Goal: Ask a question

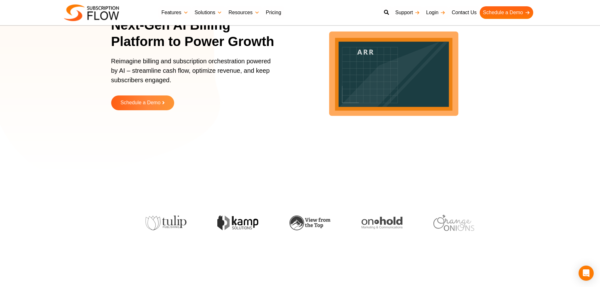
scroll to position [39, 0]
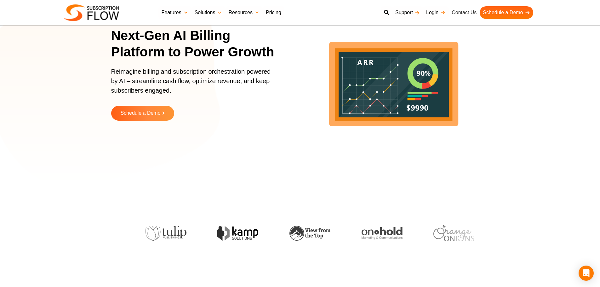
click at [464, 11] on link "Contact Us" at bounding box center [463, 12] width 31 height 13
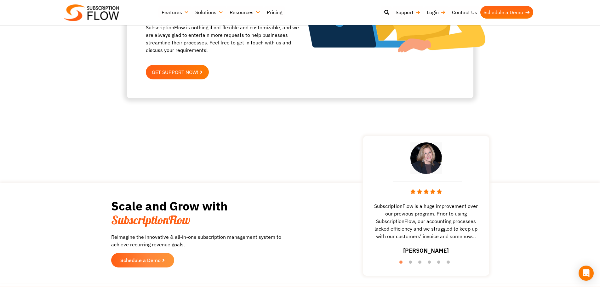
scroll to position [496, 0]
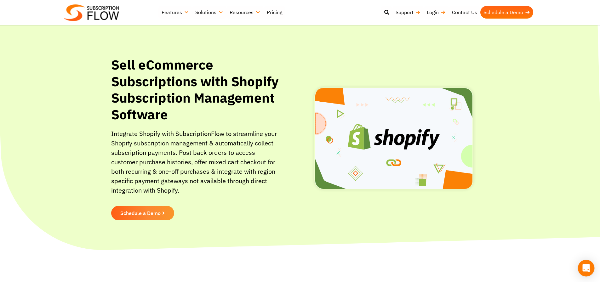
click at [582, 269] on div "Open Intercom Messenger" at bounding box center [586, 268] width 17 height 17
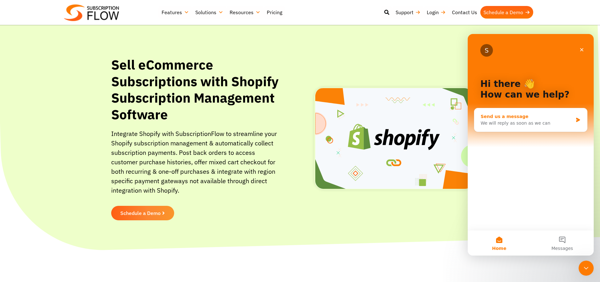
click at [491, 119] on div "Send us a message" at bounding box center [526, 116] width 92 height 7
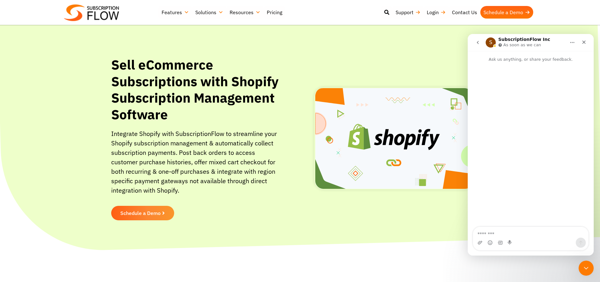
click at [492, 232] on textarea "Message…" at bounding box center [530, 232] width 115 height 11
type textarea "**********"
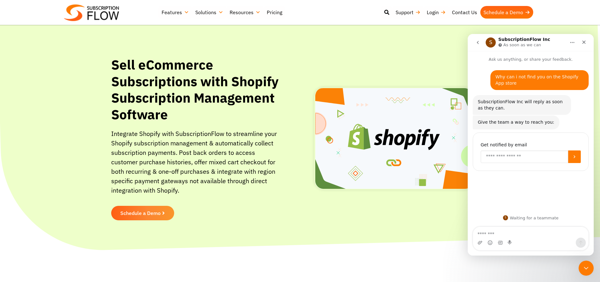
click at [488, 158] on input "Enter your email" at bounding box center [523, 156] width 87 height 13
type input "**********"
click at [575, 159] on button "Submit" at bounding box center [574, 156] width 13 height 13
click at [465, 14] on link "Contact Us" at bounding box center [463, 12] width 31 height 13
drag, startPoint x: 498, startPoint y: 41, endPoint x: 543, endPoint y: 38, distance: 44.8
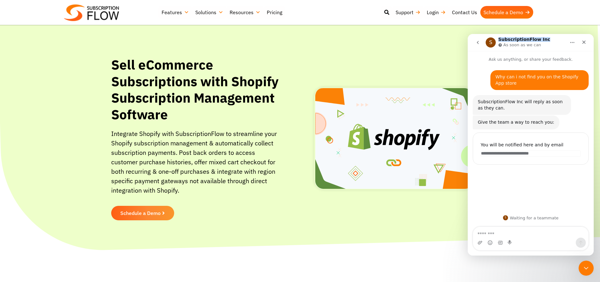
click at [543, 38] on div "S SubscriptionFlow Inc As soon as we can" at bounding box center [525, 42] width 80 height 11
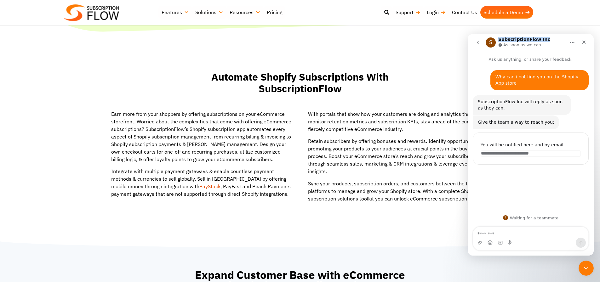
scroll to position [220, 0]
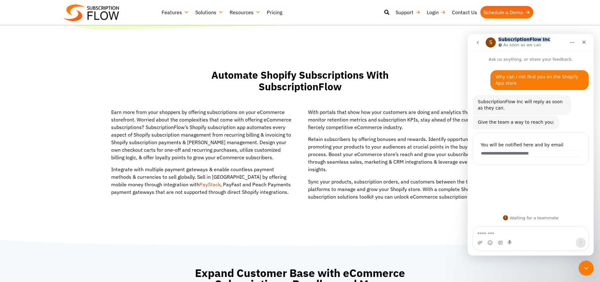
click at [427, 67] on section "Automate Shopify Subscriptions With SubscriptionFlow" at bounding box center [299, 87] width 593 height 42
click at [570, 42] on icon "Home" at bounding box center [572, 42] width 4 height 1
click at [478, 42] on icon "go back" at bounding box center [477, 42] width 5 height 5
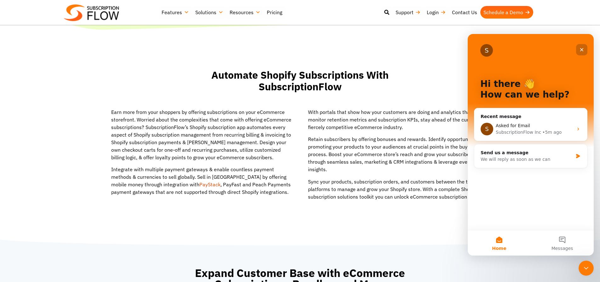
click at [579, 49] on icon "Close" at bounding box center [581, 49] width 5 height 5
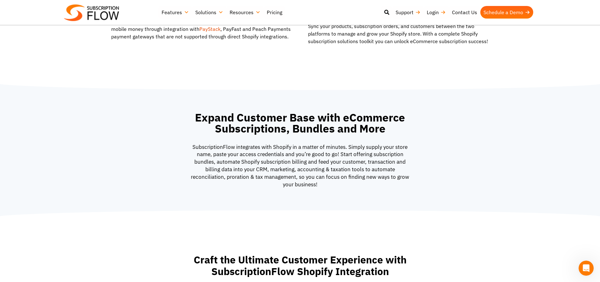
scroll to position [252, 0]
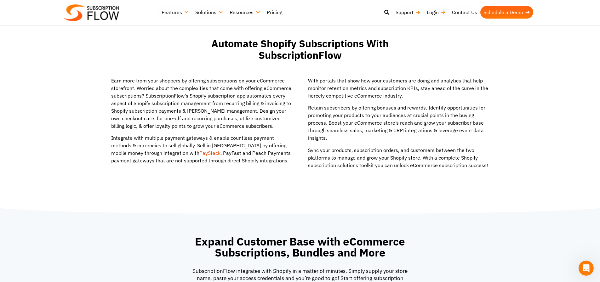
click at [199, 154] on link "PayStack" at bounding box center [209, 153] width 21 height 6
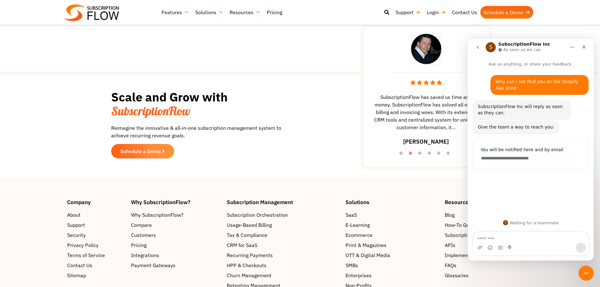
scroll to position [583, 0]
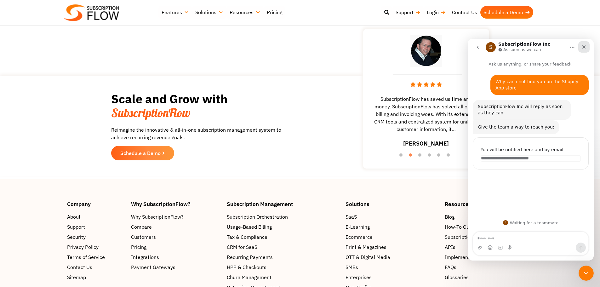
click at [585, 48] on icon "Close" at bounding box center [583, 46] width 5 height 5
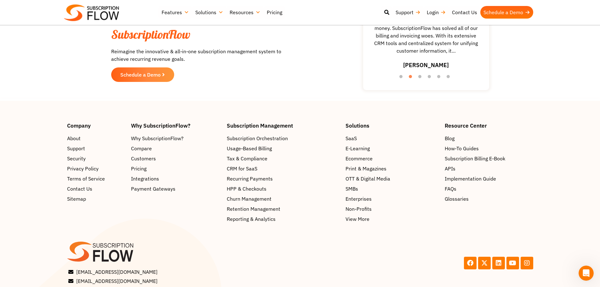
scroll to position [661, 0]
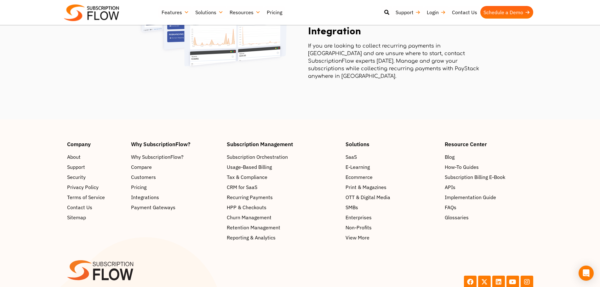
scroll to position [1023, 0]
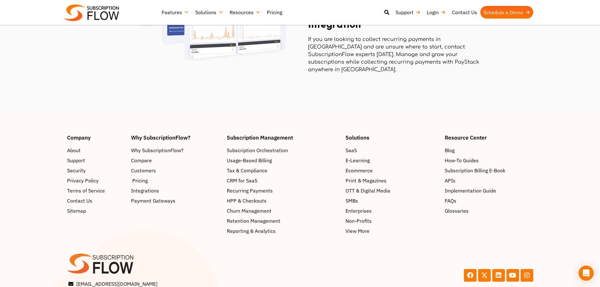
click at [141, 177] on span "Pricing" at bounding box center [139, 181] width 15 height 8
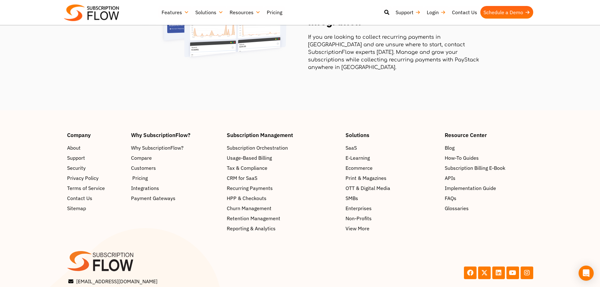
scroll to position [1002, 0]
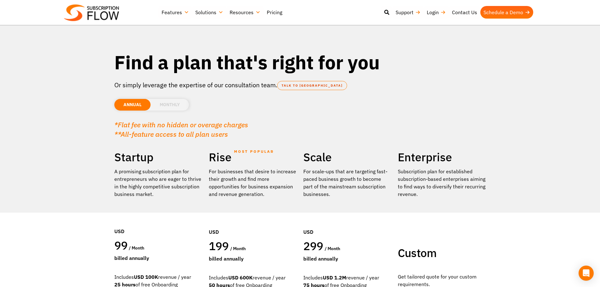
click at [166, 106] on li "MONTHLY" at bounding box center [169, 105] width 38 height 12
